Goal: Task Accomplishment & Management: Complete application form

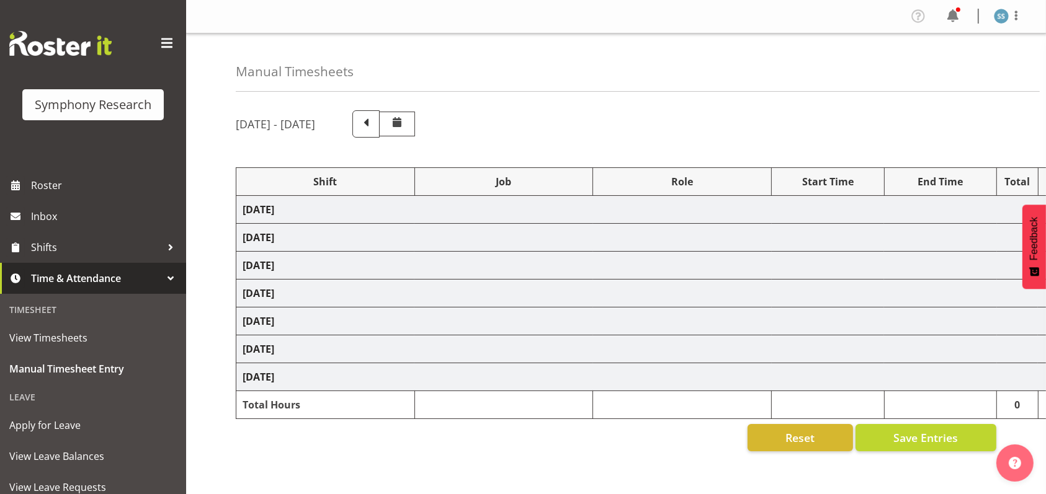
select select "1607"
select select "10587"
select select "47"
select select "26078"
select select "10587"
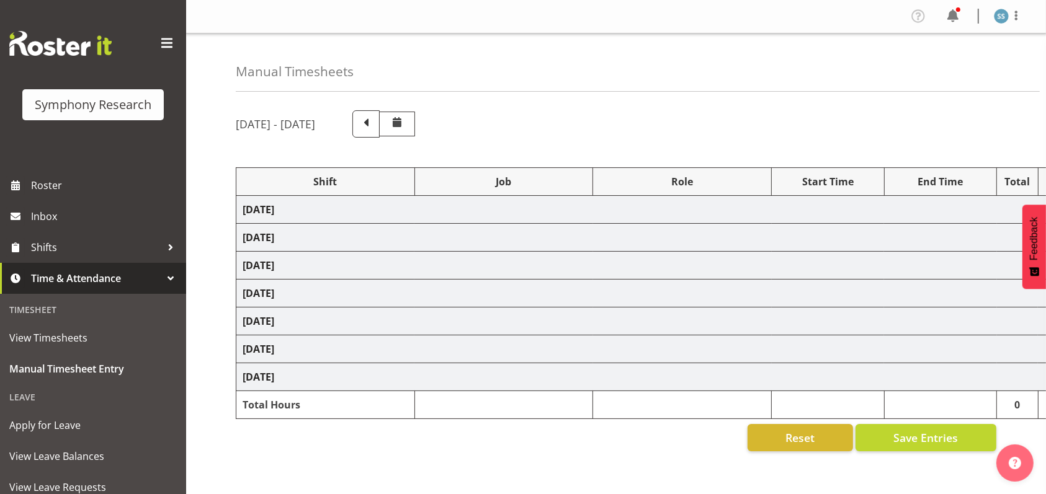
select select "47"
select select "48116"
select select "10587"
select select "47"
select select "56692"
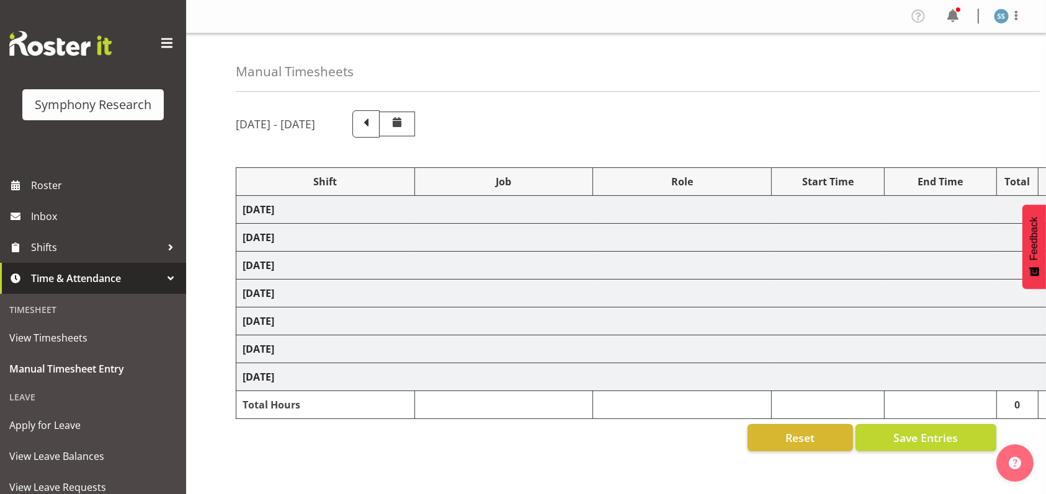
select select "10499"
select select "47"
select select "56692"
select select "10499"
select select "47"
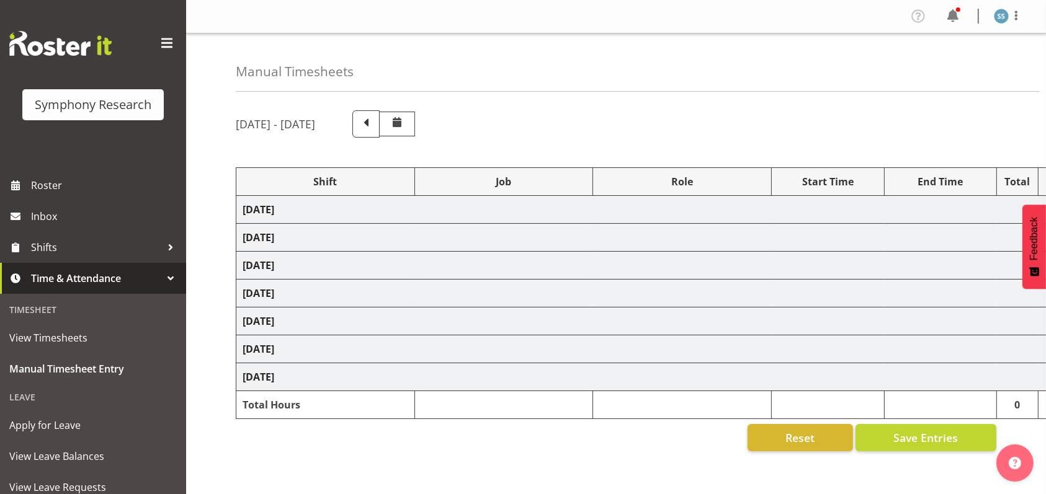
select select "48116"
select select "9426"
select select "47"
select select "56692"
select select "10499"
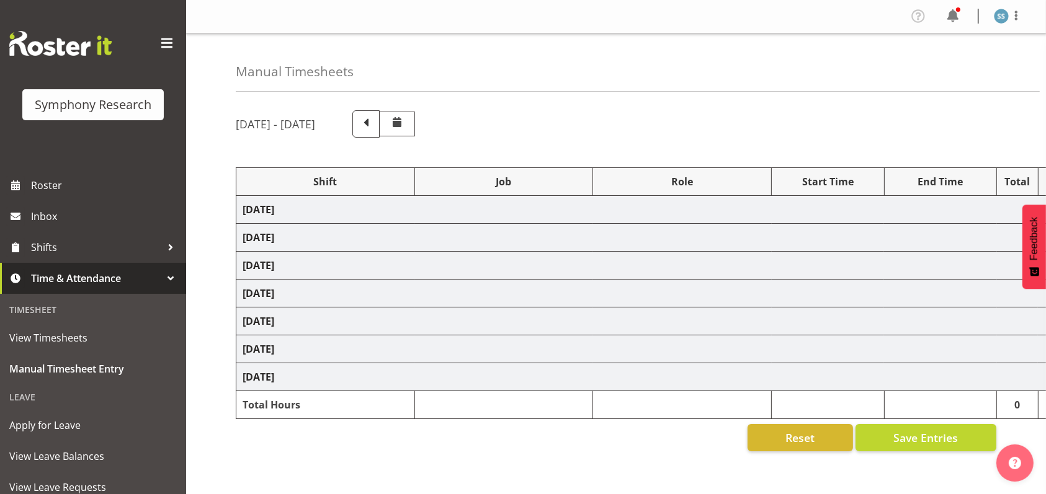
select select "47"
select select "48116"
select select "9426"
select select "47"
select select "56692"
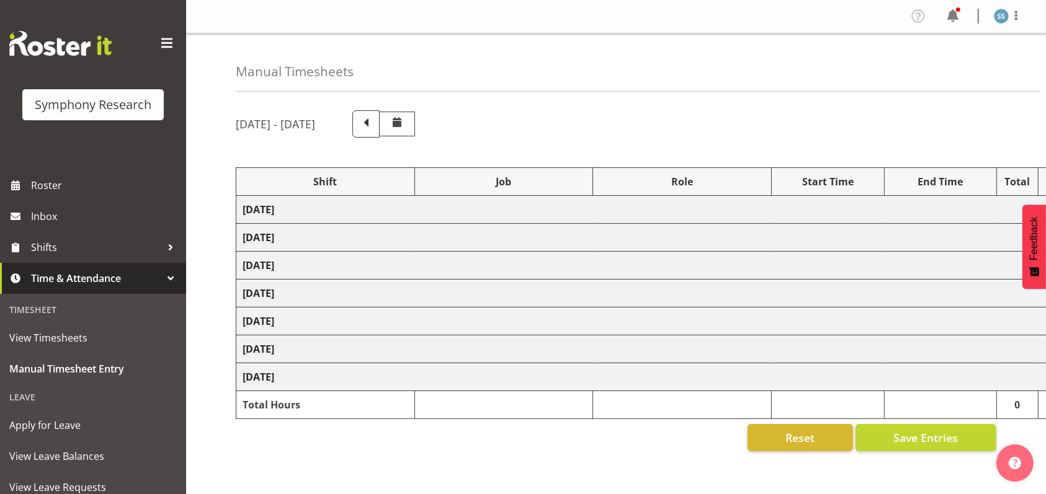
select select "10499"
select select "47"
select select "26078"
select select "10499"
select select "47"
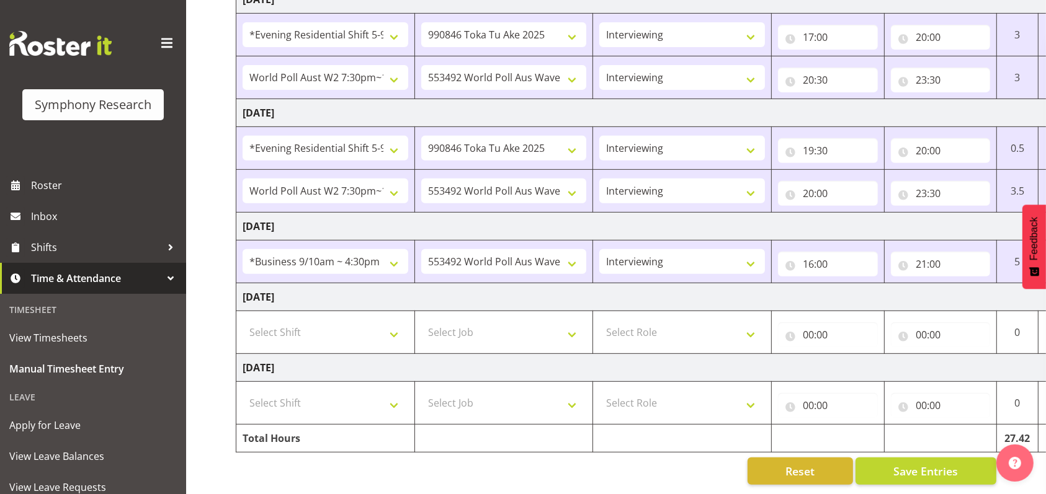
scroll to position [491, 0]
click at [396, 320] on select "Select Shift !!Weekend Residential (Roster IT Shift Label) *Business 9/10am ~ 4…" at bounding box center [326, 332] width 166 height 25
select select "43777"
click at [243, 320] on select "Select Shift !!Weekend Residential (Roster IT Shift Label) *Business 9/10am ~ 4…" at bounding box center [326, 332] width 166 height 25
click at [569, 320] on select "Select Job 550060 IF Admin 553492 World Poll Aus Wave 2 Main 2025 553493 World …" at bounding box center [504, 332] width 166 height 25
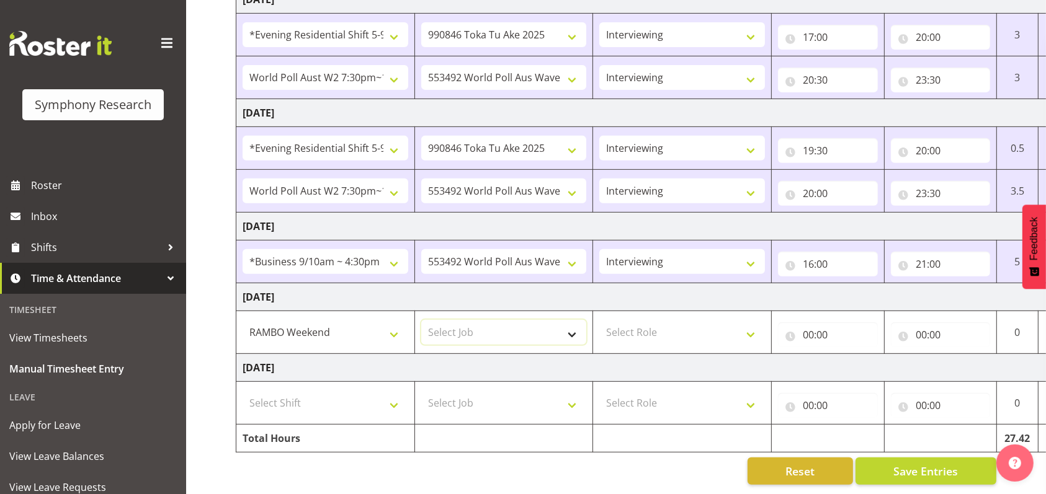
select select "10732"
click at [421, 320] on select "Select Job 550060 IF Admin 553492 World Poll Aus Wave 2 Main 2025 553493 World …" at bounding box center [504, 332] width 166 height 25
click at [752, 320] on select "Select Role Briefing Interviewing" at bounding box center [682, 332] width 166 height 25
select select "47"
click at [599, 320] on select "Select Role Briefing Interviewing" at bounding box center [682, 332] width 166 height 25
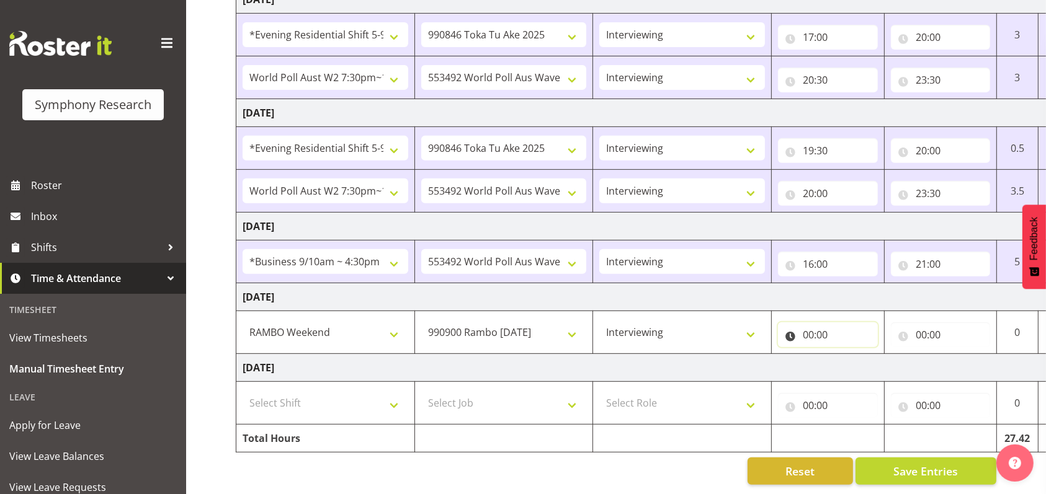
click at [807, 324] on input "00:00" at bounding box center [828, 335] width 100 height 25
click at [857, 355] on select "00 01 02 03 04 05 06 07 08 09 10 11 12 13 14 15 16 17 18 19 20 21 22 23" at bounding box center [863, 367] width 28 height 25
select select "12"
click at [849, 355] on select "00 01 02 03 04 05 06 07 08 09 10 11 12 13 14 15 16 17 18 19 20 21 22 23" at bounding box center [863, 367] width 28 height 25
type input "12:00"
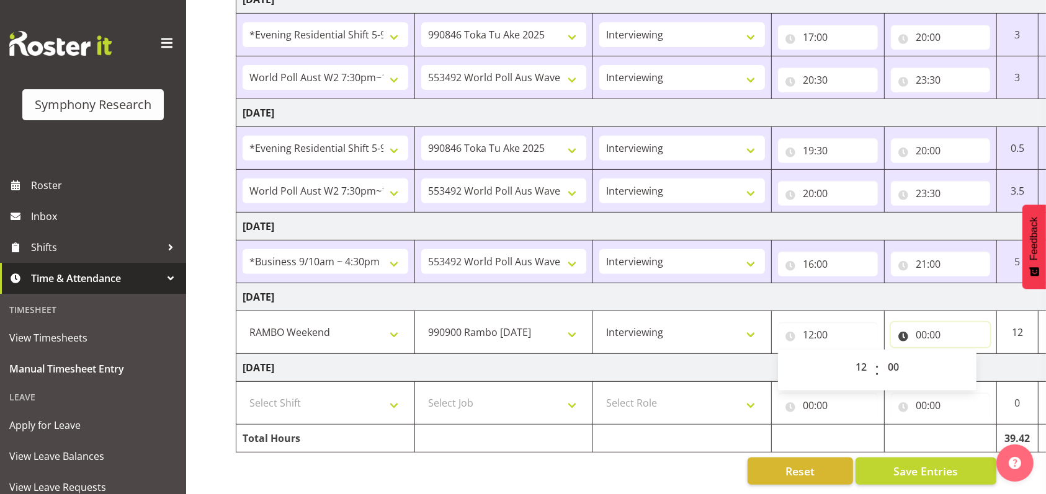
click at [923, 323] on input "00:00" at bounding box center [941, 335] width 100 height 25
click at [976, 355] on select "00 01 02 03 04 05 06 07 08 09 10 11 12 13 14 15 16 17 18 19 20 21 22 23" at bounding box center [975, 367] width 28 height 25
select select "16"
click at [961, 355] on select "00 01 02 03 04 05 06 07 08 09 10 11 12 13 14 15 16 17 18 19 20 21 22 23" at bounding box center [975, 367] width 28 height 25
type input "16:00"
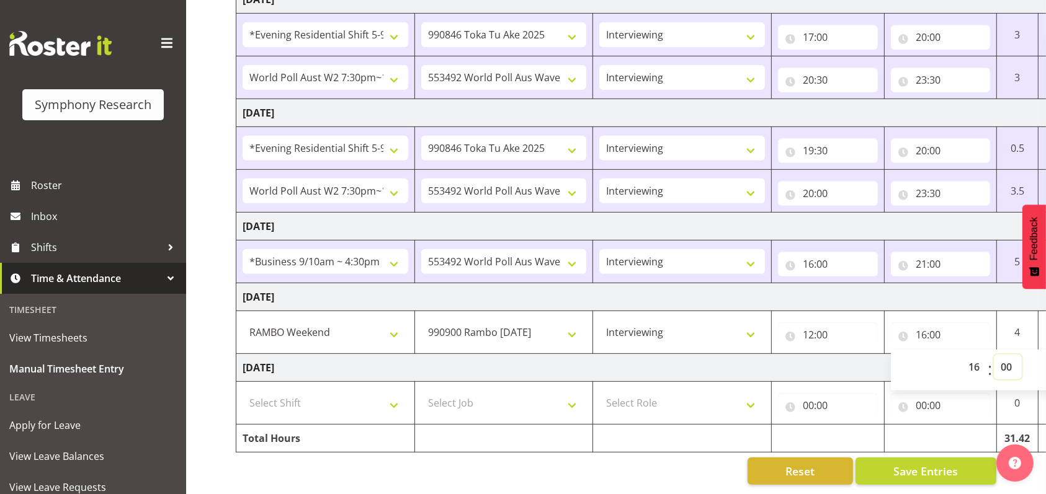
click at [1004, 355] on select "00 01 02 03 04 05 06 07 08 09 10 11 12 13 14 15 16 17 18 19 20 21 22 23 24 25 2…" at bounding box center [1008, 367] width 28 height 25
select select "5"
click at [994, 355] on select "00 01 02 03 04 05 06 07 08 09 10 11 12 13 14 15 16 17 18 19 20 21 22 23 24 25 2…" at bounding box center [1008, 367] width 28 height 25
type input "16:05"
click at [930, 458] on button "Save Entries" at bounding box center [925, 471] width 141 height 27
